Goal: Use online tool/utility: Utilize a website feature to perform a specific function

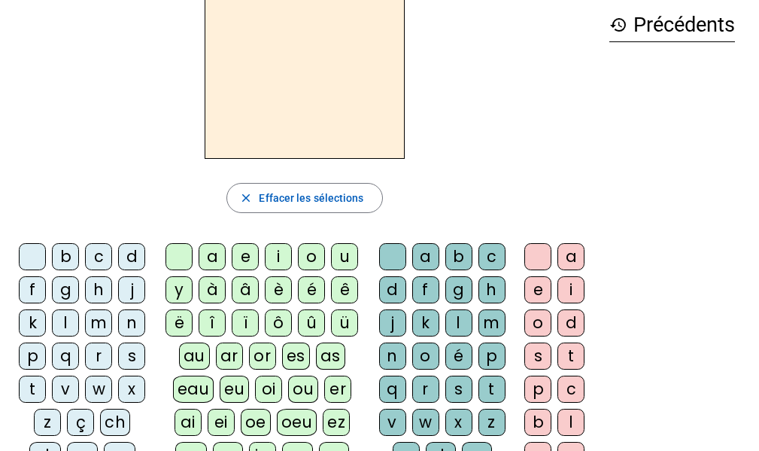
scroll to position [69, 0]
click at [95, 298] on div "h" at bounding box center [98, 290] width 27 height 27
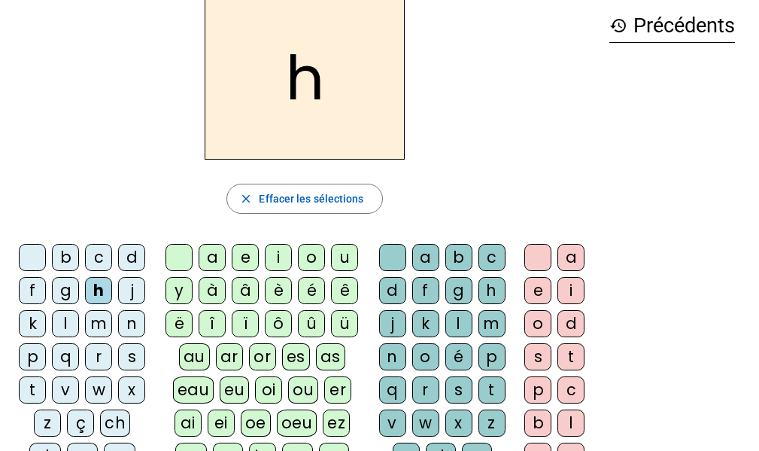
click at [201, 362] on div "au" at bounding box center [194, 356] width 31 height 27
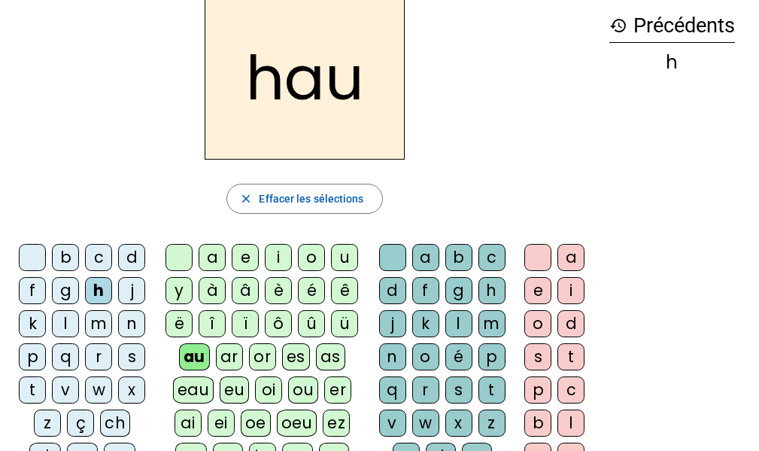
click at [490, 390] on div "t" at bounding box center [492, 389] width 27 height 27
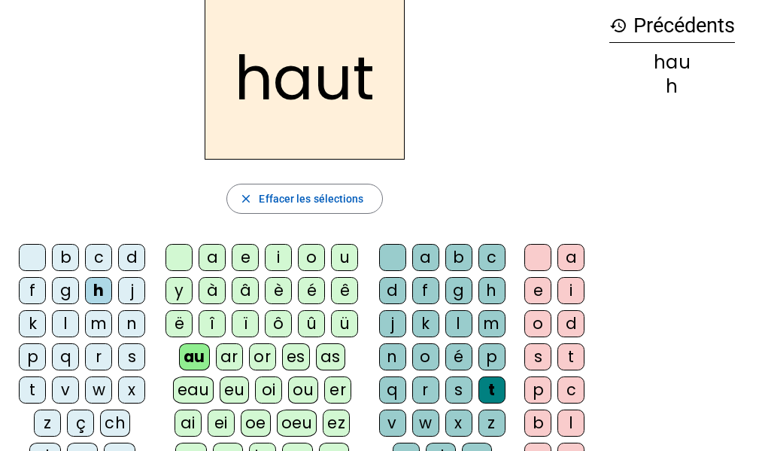
click at [130, 360] on div "s" at bounding box center [131, 356] width 27 height 27
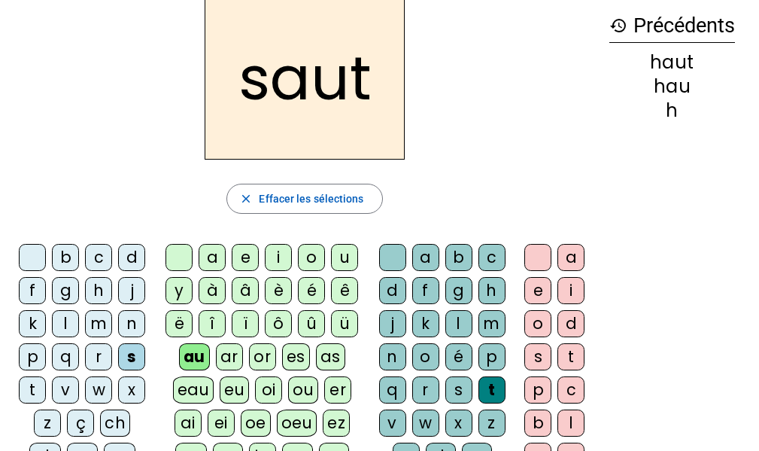
click at [38, 294] on div "f" at bounding box center [32, 290] width 27 height 27
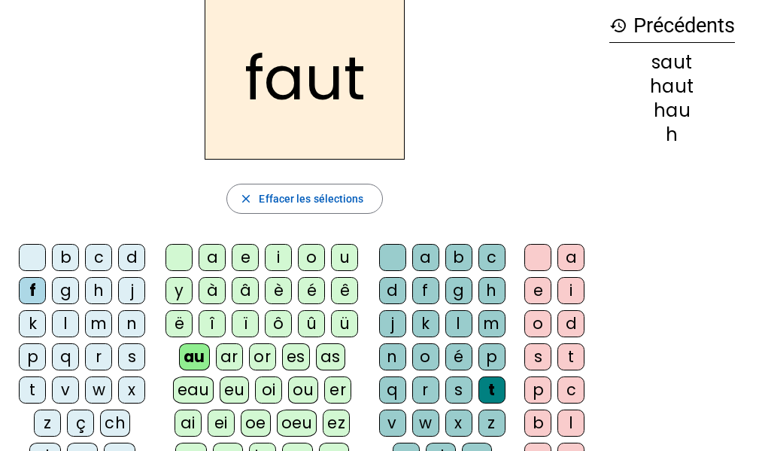
click at [534, 289] on div "e" at bounding box center [537, 290] width 27 height 27
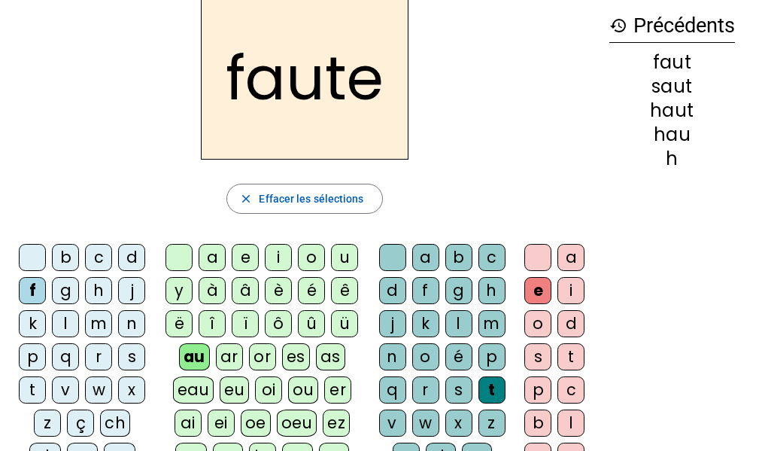
click at [137, 360] on div "s" at bounding box center [131, 356] width 27 height 27
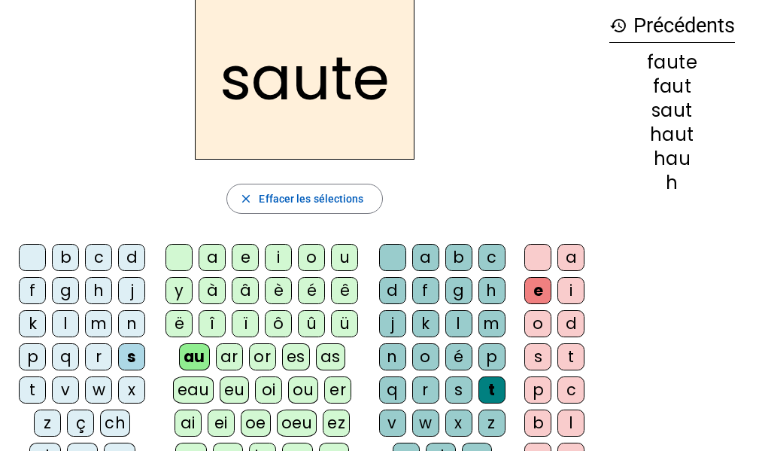
click at [99, 293] on div "h" at bounding box center [98, 290] width 27 height 27
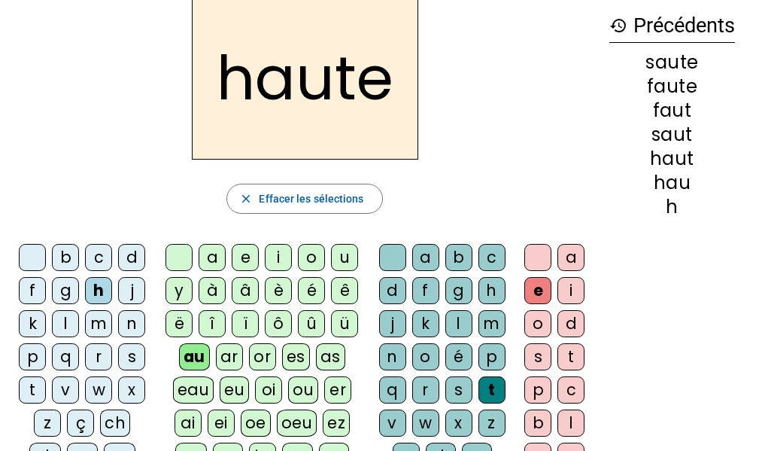
click at [27, 293] on div "f" at bounding box center [32, 290] width 27 height 27
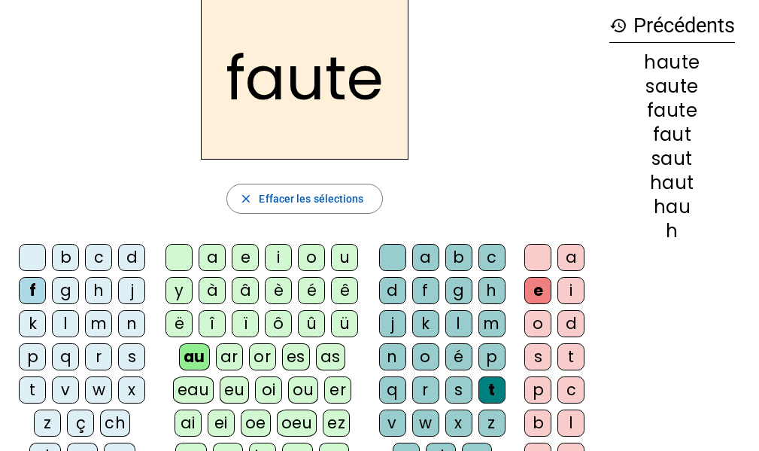
click at [397, 359] on div "n" at bounding box center [392, 356] width 27 height 27
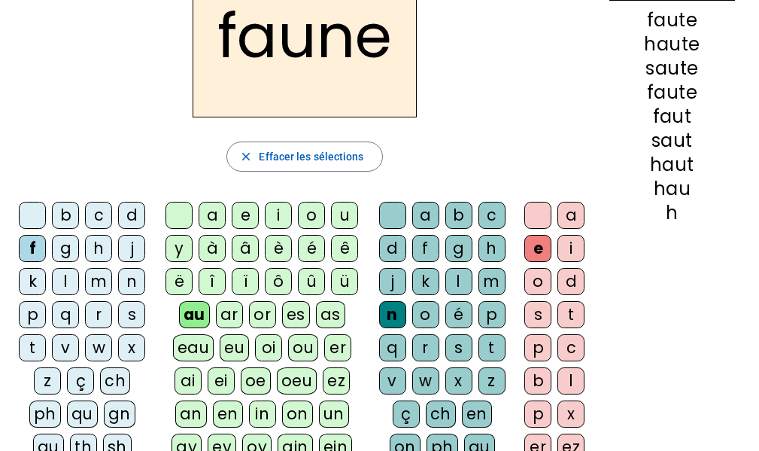
scroll to position [112, 0]
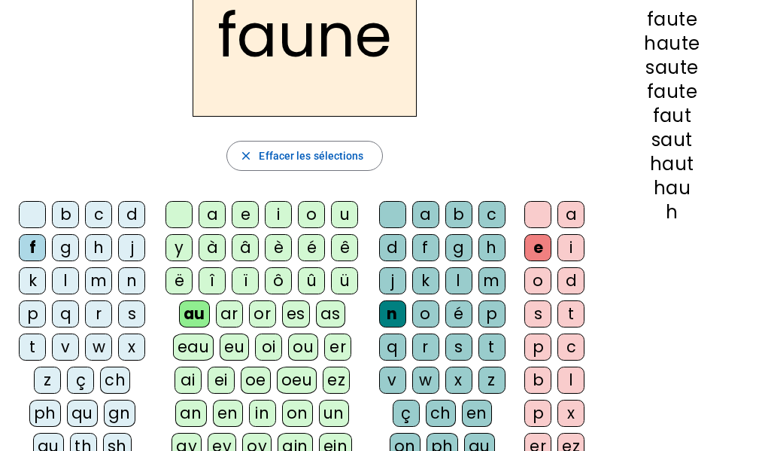
click at [260, 415] on div "in" at bounding box center [262, 413] width 27 height 27
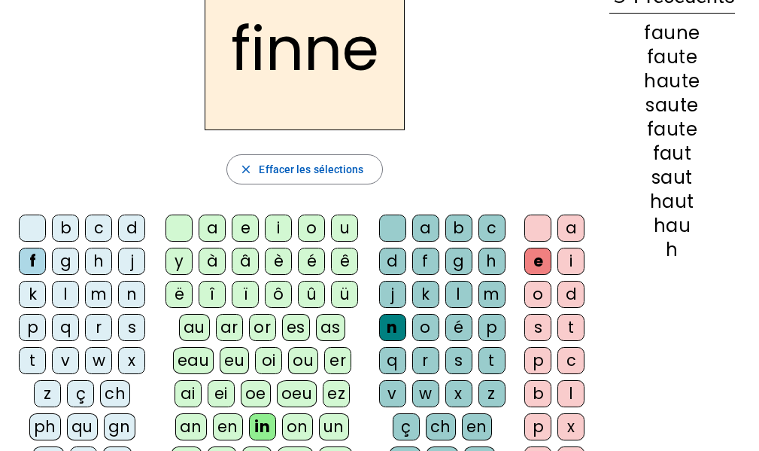
scroll to position [100, 0]
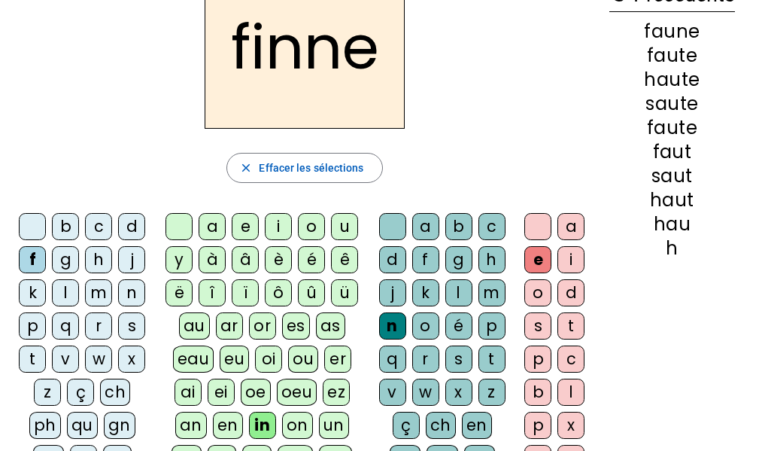
click at [384, 327] on div "n" at bounding box center [392, 325] width 27 height 27
click at [389, 226] on div at bounding box center [392, 226] width 27 height 27
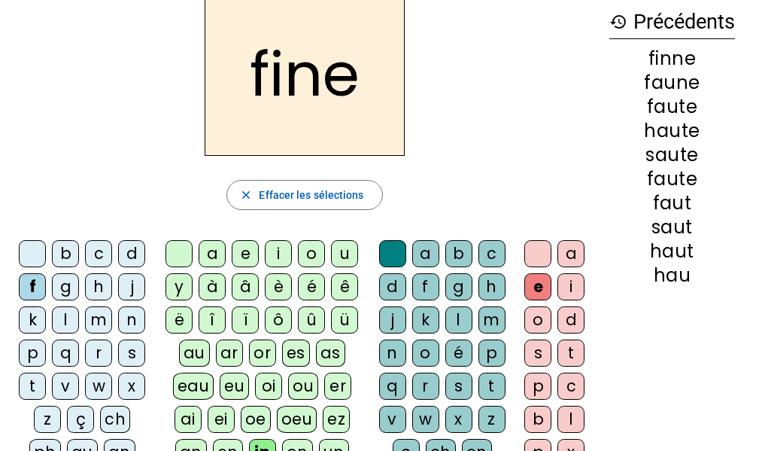
scroll to position [77, 0]
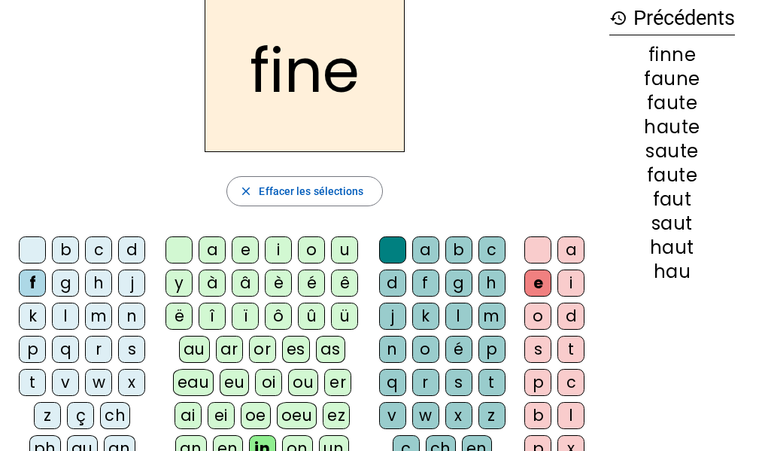
click at [280, 255] on div "i" at bounding box center [278, 249] width 27 height 27
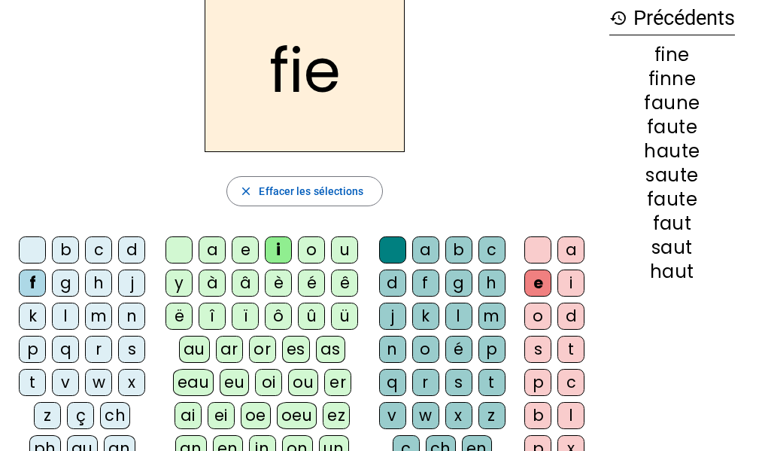
click at [451, 325] on div "l" at bounding box center [458, 315] width 27 height 27
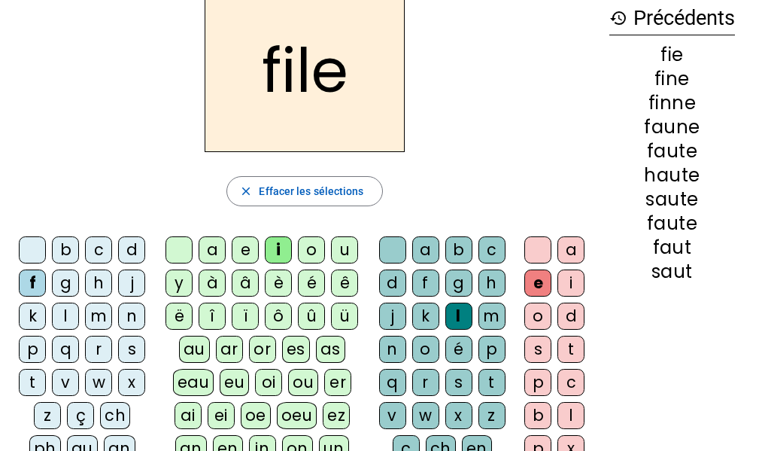
click at [70, 254] on div "b" at bounding box center [65, 249] width 27 height 27
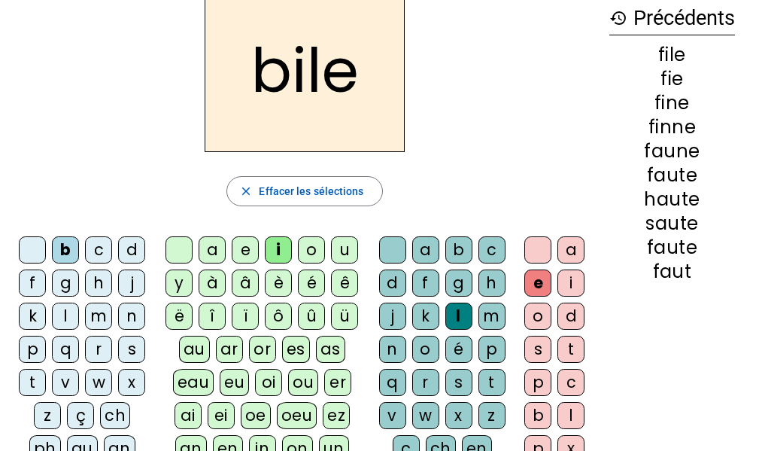
click at [460, 381] on div "s" at bounding box center [458, 382] width 27 height 27
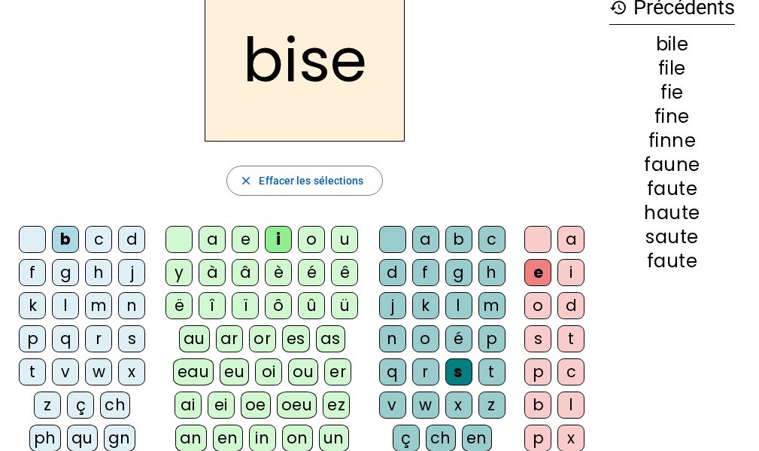
scroll to position [88, 0]
